Goal: Entertainment & Leisure: Consume media (video, audio)

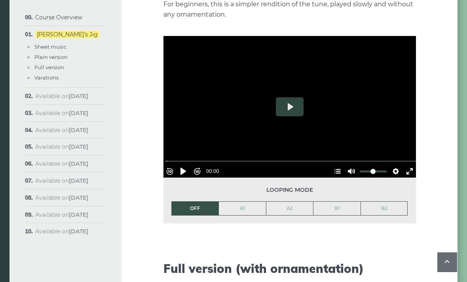
scroll to position [928, 0]
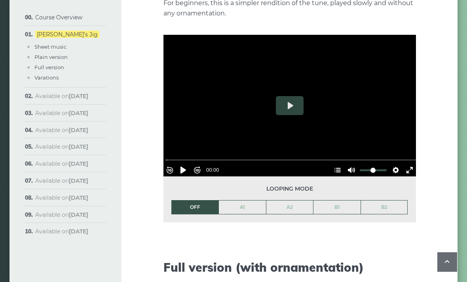
click at [244, 201] on link "A1" at bounding box center [242, 207] width 47 height 13
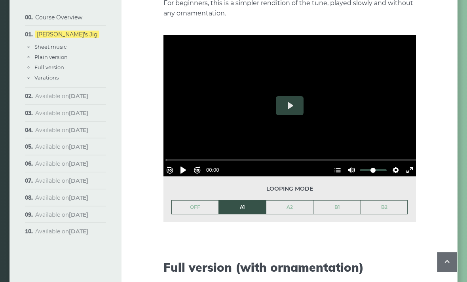
click at [185, 164] on button "Pause Play" at bounding box center [183, 170] width 13 height 13
click at [187, 164] on button "Pause Play" at bounding box center [183, 170] width 13 height 13
click at [286, 101] on button "Play" at bounding box center [290, 105] width 28 height 19
click at [294, 96] on button "Play" at bounding box center [290, 105] width 28 height 19
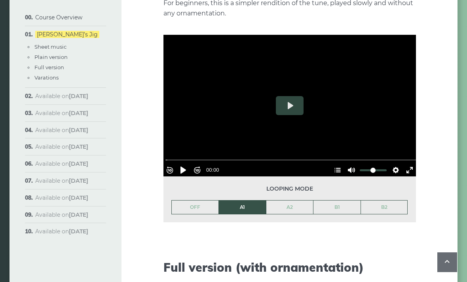
click at [295, 98] on button "Play" at bounding box center [290, 105] width 28 height 19
click at [189, 164] on button "Pause Play" at bounding box center [183, 170] width 13 height 13
click at [190, 164] on button "Pause Play" at bounding box center [183, 170] width 13 height 13
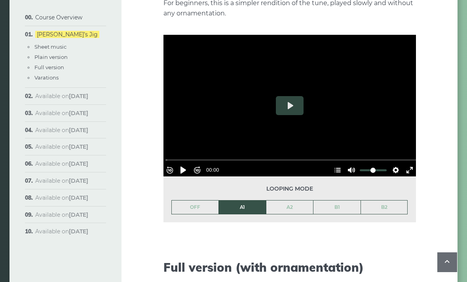
click at [190, 164] on button "Pause Play" at bounding box center [183, 170] width 13 height 13
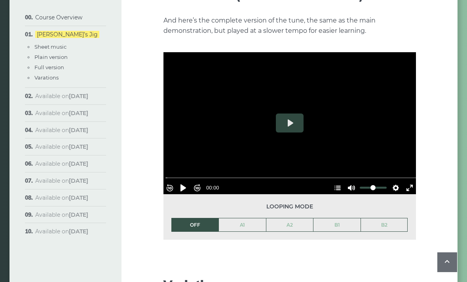
scroll to position [1201, 0]
click at [184, 182] on button "Pause Play" at bounding box center [183, 188] width 13 height 13
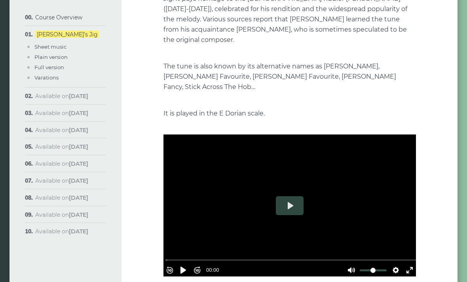
scroll to position [128, 0]
click at [189, 264] on button "Pause Play" at bounding box center [183, 270] width 13 height 13
click at [293, 198] on button "Play" at bounding box center [290, 205] width 28 height 19
click at [286, 202] on button "Play" at bounding box center [290, 205] width 28 height 19
click at [285, 202] on button "Play" at bounding box center [290, 205] width 28 height 19
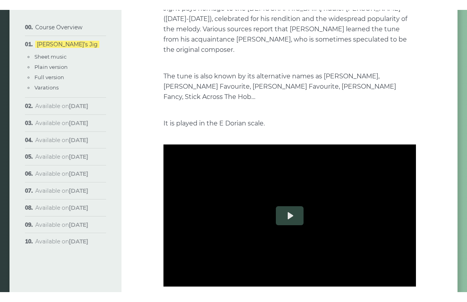
scroll to position [10, 0]
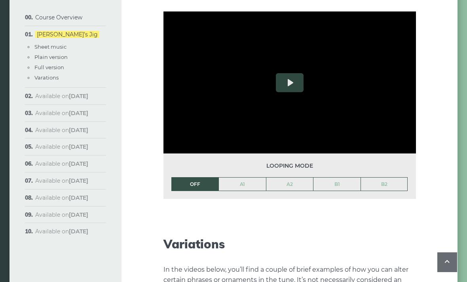
scroll to position [1128, 0]
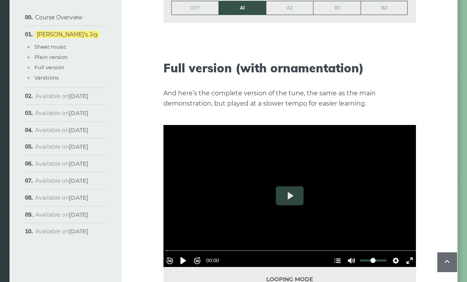
click at [185, 255] on button "Pause Play" at bounding box center [183, 261] width 13 height 13
click at [183, 255] on button "Pause Play" at bounding box center [183, 261] width 13 height 13
type input "*****"
click at [245, 205] on div at bounding box center [290, 196] width 253 height 142
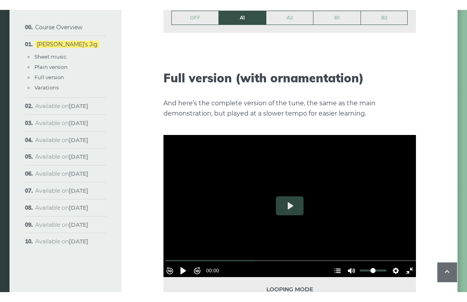
scroll to position [10, 0]
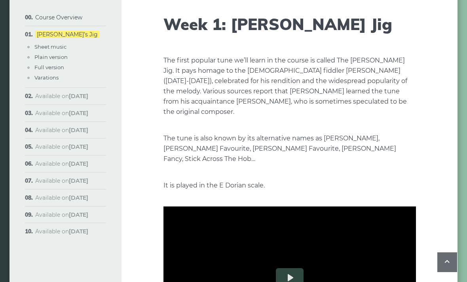
scroll to position [0, 0]
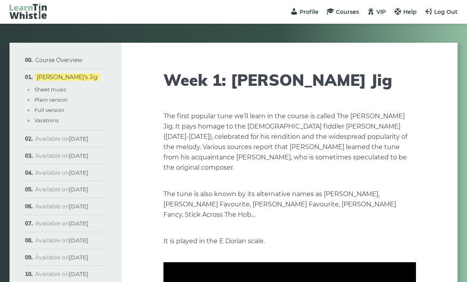
click at [442, 11] on span "Log Out" at bounding box center [446, 11] width 23 height 7
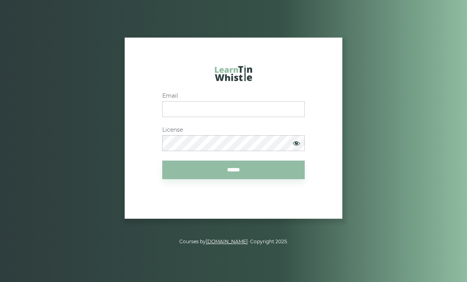
scroll to position [52, 0]
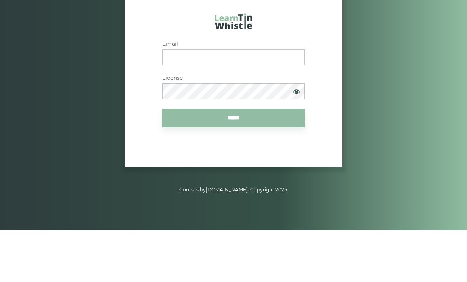
type input "**********"
click at [234, 161] on input "******" at bounding box center [233, 170] width 143 height 19
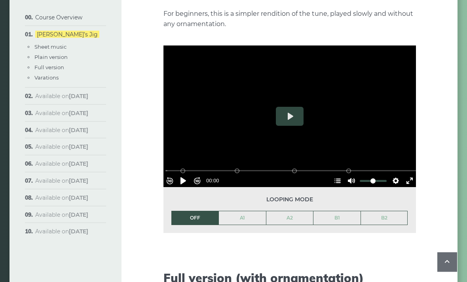
scroll to position [919, 0]
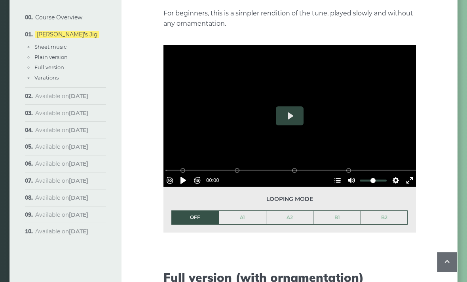
click at [186, 174] on button "Pause Play" at bounding box center [183, 180] width 13 height 13
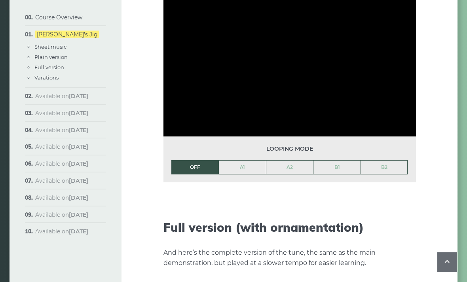
scroll to position [972, 0]
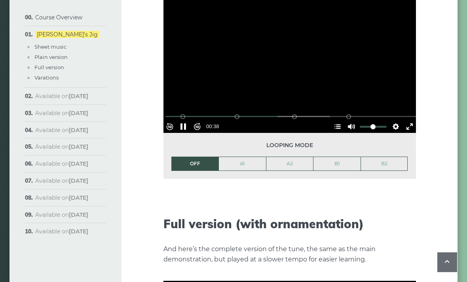
type input "*****"
click at [347, 120] on button "Unmute Mute" at bounding box center [351, 126] width 13 height 13
type input "*"
type input "*****"
type input "*"
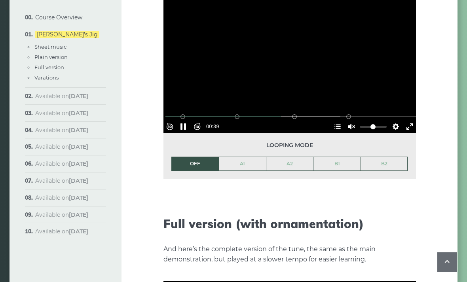
type input "*****"
type input "****"
type input "*****"
type input "*"
click at [183, 120] on button "Pause Play" at bounding box center [183, 126] width 13 height 13
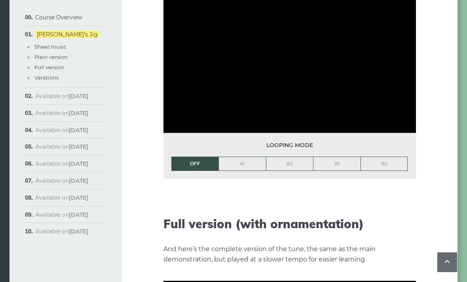
click at [242, 157] on link "A1" at bounding box center [242, 163] width 47 height 13
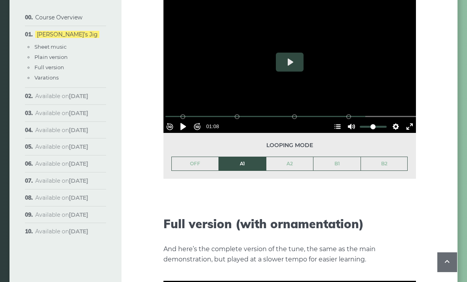
click at [181, 120] on button "Pause Play" at bounding box center [183, 126] width 13 height 13
click at [188, 120] on button "Pause Play" at bounding box center [183, 126] width 13 height 13
click at [183, 120] on button "Pause Play" at bounding box center [183, 126] width 13 height 13
click at [190, 120] on button "Pause Play" at bounding box center [183, 126] width 13 height 13
click at [4, 254] on div "Course Overview Approach & methodology Prerequisites Lessons structure Video co…" at bounding box center [233, 126] width 467 height 2113
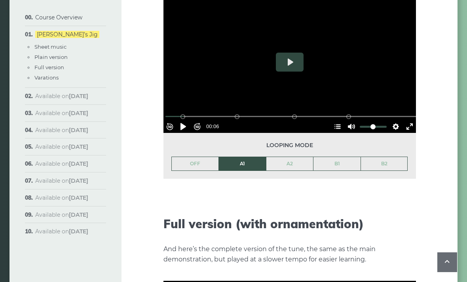
click at [181, 120] on button "Pause Play" at bounding box center [183, 126] width 13 height 13
click at [186, 120] on button "Pause Play" at bounding box center [183, 126] width 13 height 13
click at [187, 120] on button "Pause Play" at bounding box center [183, 126] width 13 height 13
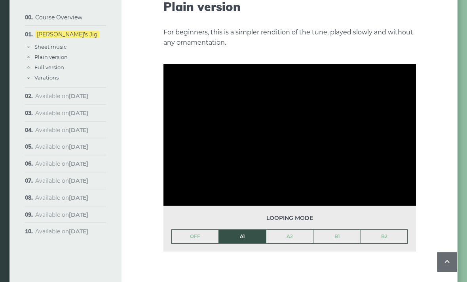
scroll to position [900, 0]
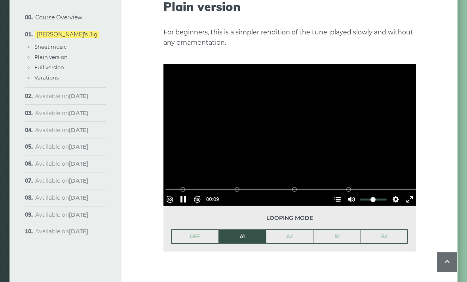
click at [299, 111] on div at bounding box center [290, 135] width 253 height 142
click at [291, 124] on div at bounding box center [290, 135] width 253 height 142
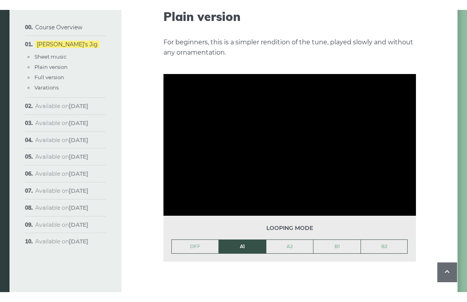
scroll to position [10, 0]
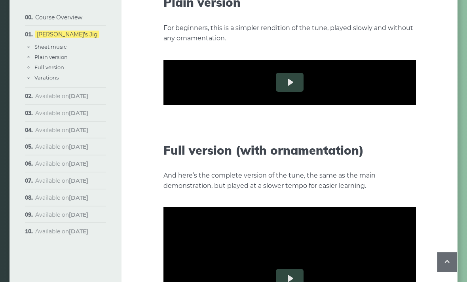
scroll to position [904, 0]
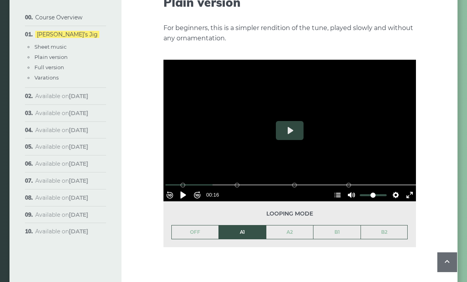
click at [291, 226] on link "A2" at bounding box center [290, 232] width 47 height 13
click at [200, 226] on link "OFF" at bounding box center [195, 232] width 47 height 13
click at [188, 189] on button "Pause Play" at bounding box center [183, 195] width 13 height 13
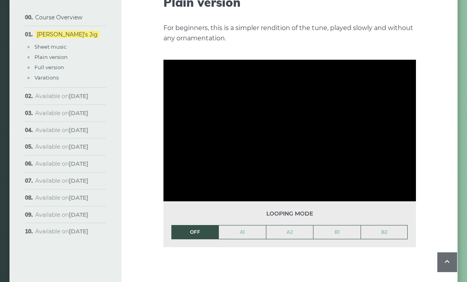
click at [287, 226] on link "A2" at bounding box center [290, 232] width 47 height 13
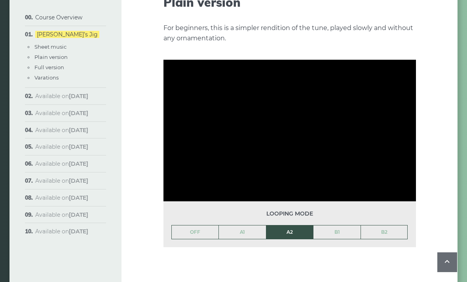
click at [335, 226] on link "B1" at bounding box center [337, 232] width 47 height 13
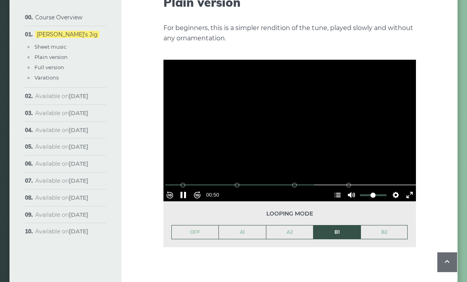
click at [183, 189] on button "Pause Play" at bounding box center [183, 195] width 13 height 13
type input "*****"
click at [193, 228] on link "OFF" at bounding box center [195, 232] width 47 height 13
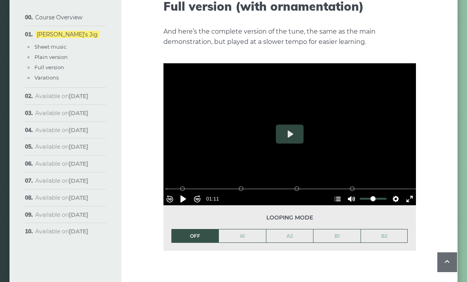
scroll to position [1189, 0]
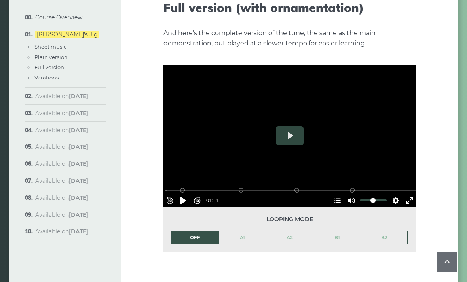
click at [186, 194] on button "Pause Play" at bounding box center [183, 200] width 13 height 13
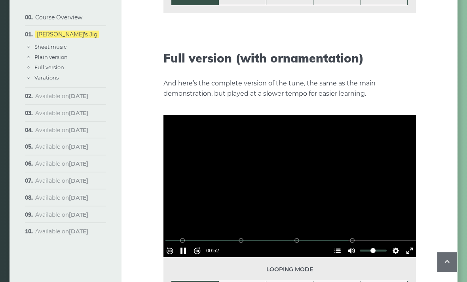
scroll to position [1138, 0]
click at [182, 245] on button "Pause Play" at bounding box center [183, 251] width 13 height 13
type input "*****"
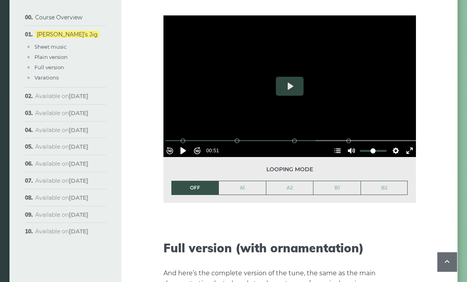
click at [174, 158] on div "Looping mode OFF A1 A2 B1 B2" at bounding box center [290, 181] width 253 height 46
click at [176, 145] on button "Rewind 10s" at bounding box center [170, 151] width 13 height 13
click at [187, 145] on button "Pause Play" at bounding box center [183, 151] width 13 height 13
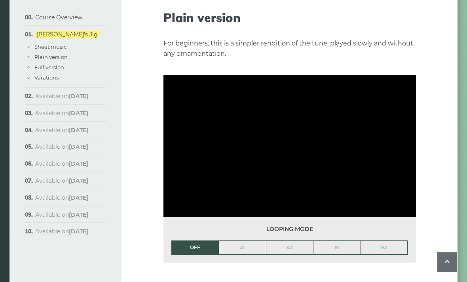
scroll to position [888, 0]
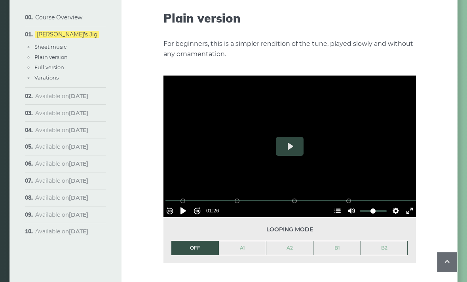
click at [175, 205] on button "Rewind 10s" at bounding box center [170, 211] width 13 height 13
click at [182, 205] on button "Pause Play" at bounding box center [183, 211] width 13 height 13
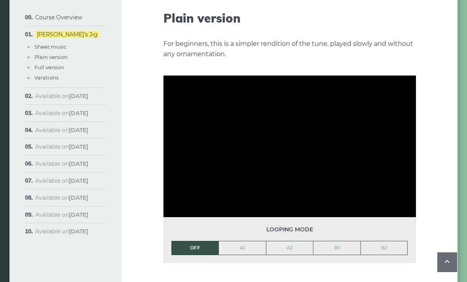
type input "***"
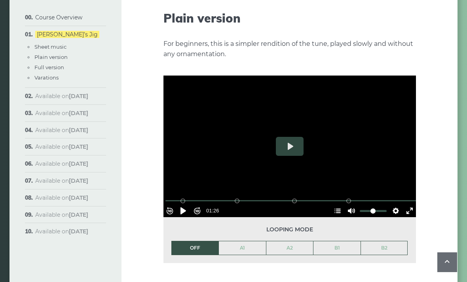
click at [190, 205] on button "Pause Play" at bounding box center [183, 211] width 13 height 13
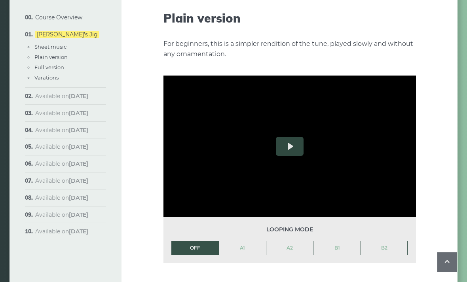
type input "*****"
type input "***"
